Goal: Transaction & Acquisition: Purchase product/service

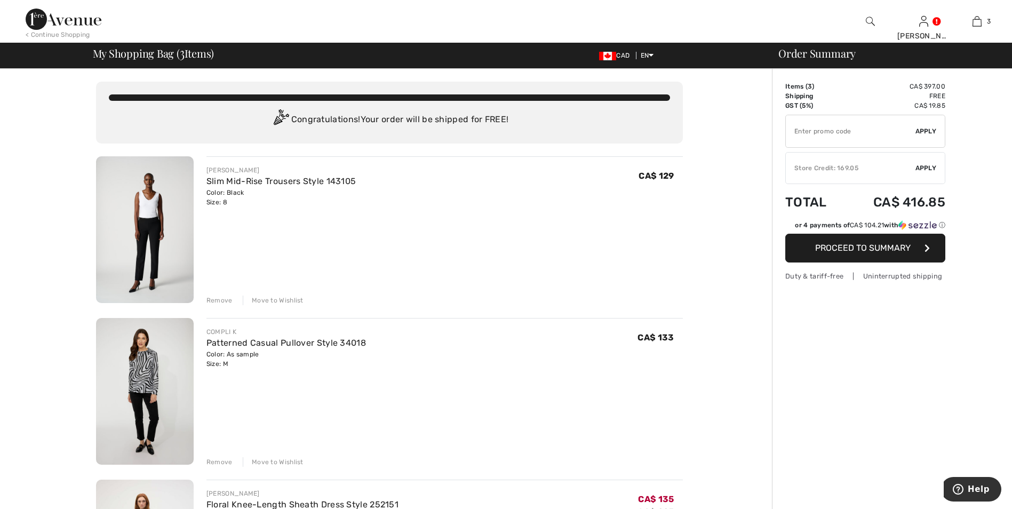
click at [221, 301] on div "Remove" at bounding box center [219, 300] width 26 height 10
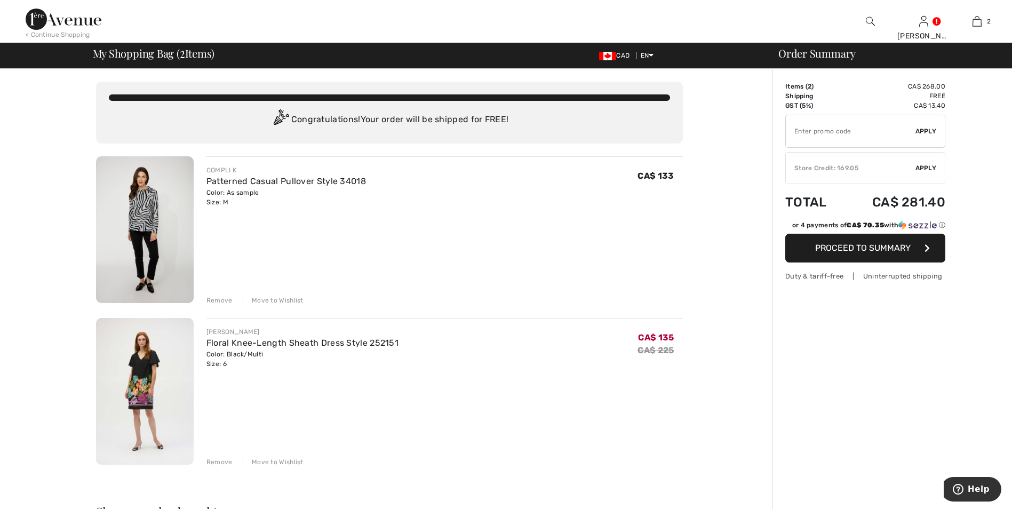
click at [227, 299] on div "Remove" at bounding box center [219, 300] width 26 height 10
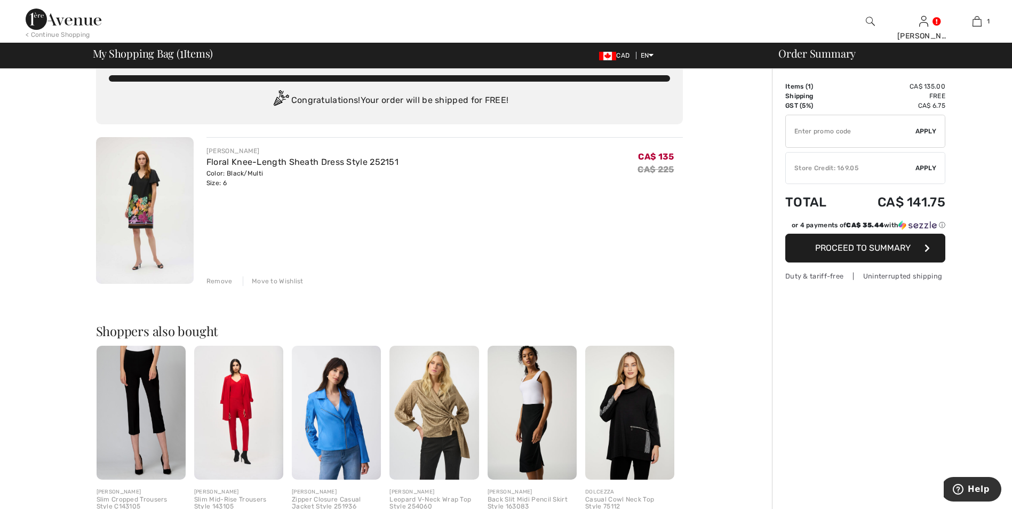
scroll to position [19, 0]
click at [843, 247] on span "Proceed to Summary" at bounding box center [862, 248] width 95 height 10
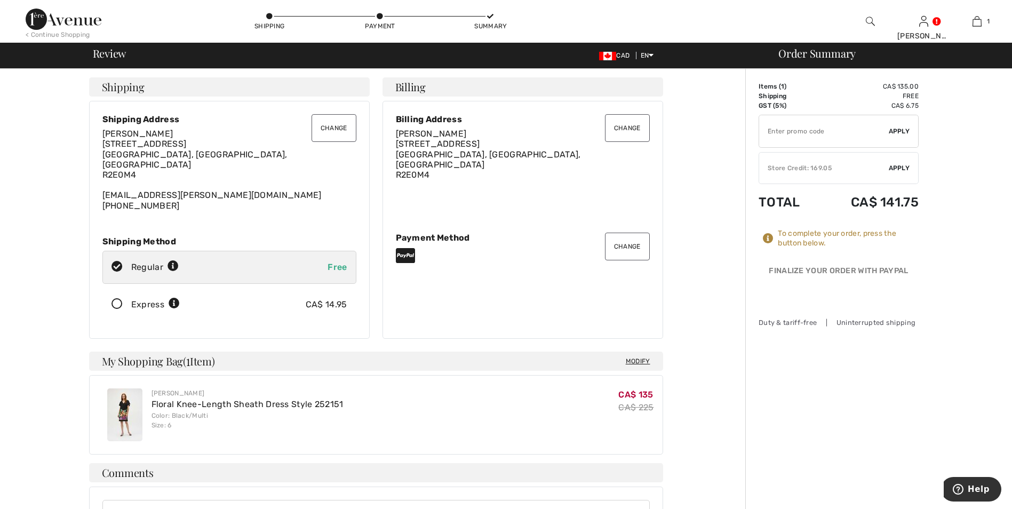
click at [904, 166] on span "Apply" at bounding box center [898, 168] width 21 height 10
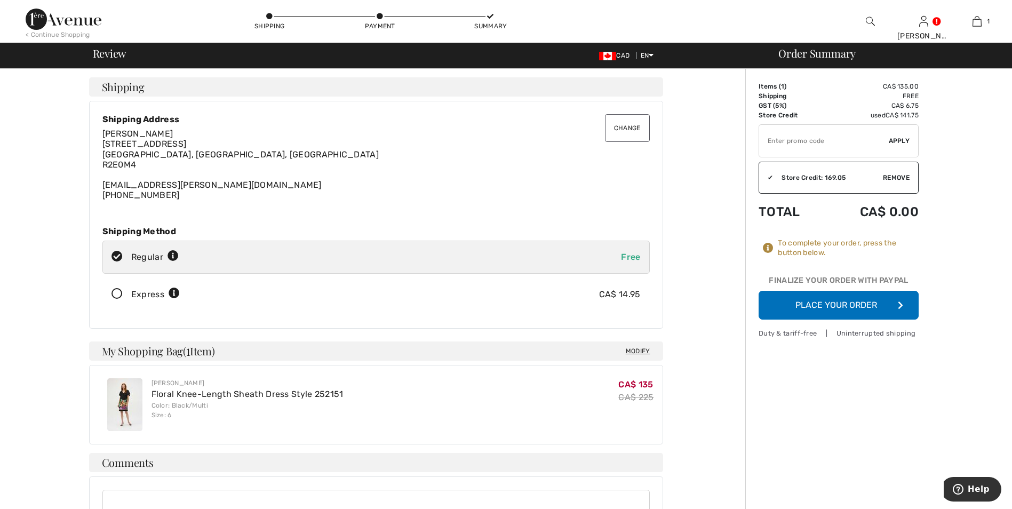
click at [840, 303] on button "Place Your Order" at bounding box center [838, 305] width 160 height 29
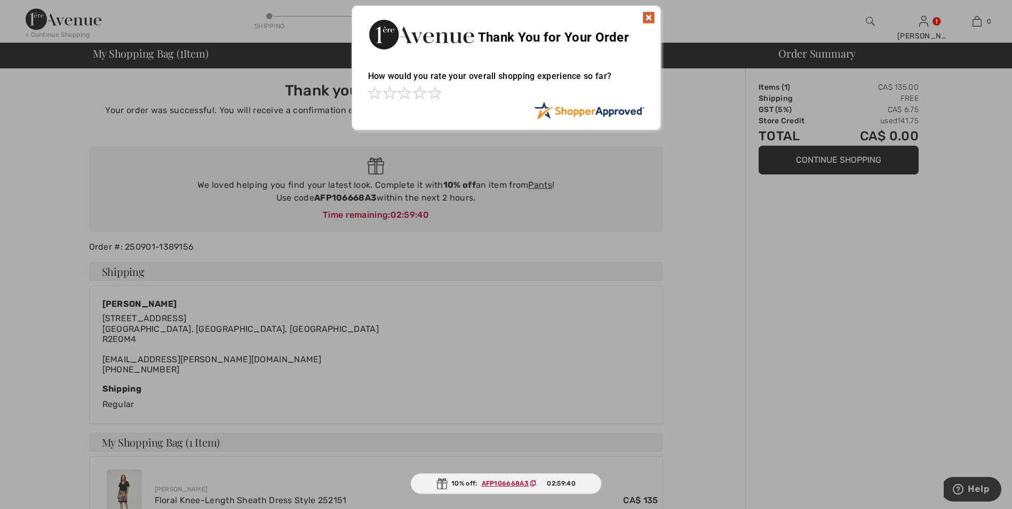
click at [648, 14] on img at bounding box center [648, 17] width 13 height 13
